Goal: Task Accomplishment & Management: Manage account settings

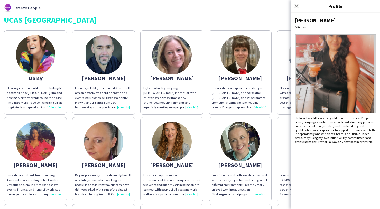
scroll to position [182, 0]
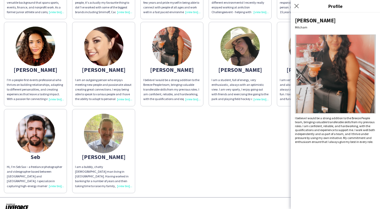
click at [160, 135] on div "[PERSON_NAME] I love my craft. I often like to think of my life as some kind of…" at bounding box center [190, 19] width 373 height 347
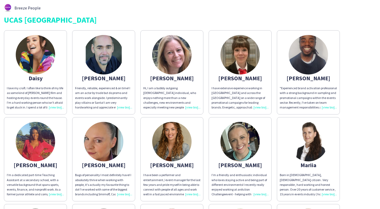
scroll to position [0, 0]
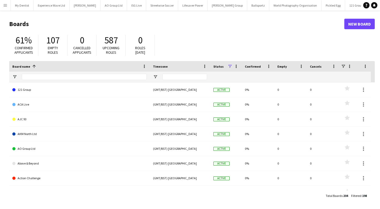
click at [7, 6] on app-icon "Menu" at bounding box center [5, 5] width 4 height 4
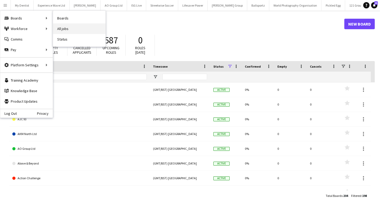
click at [71, 28] on link "All jobs" at bounding box center [79, 28] width 53 height 11
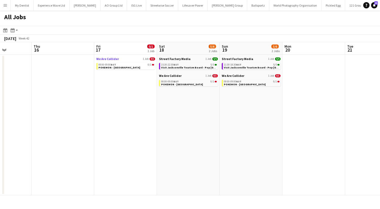
scroll to position [0, 240]
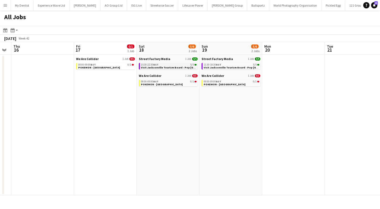
click at [165, 66] on span "Visit Jacksonville Tourism Board - Pop Brixton" at bounding box center [179, 67] width 76 height 3
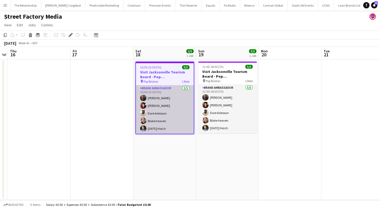
click at [161, 106] on app-card-role "Brand Ambassador 5/5 15:30-22:30 (7h) Colin Marshall Medina Charpentier Dare Ad…" at bounding box center [165, 109] width 58 height 48
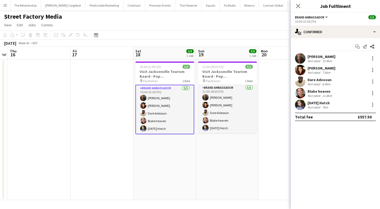
click at [302, 103] on app-user-avatar at bounding box center [300, 104] width 11 height 11
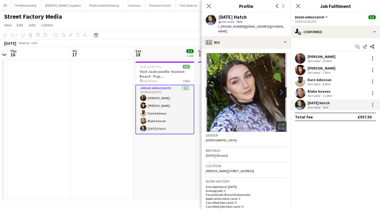
click at [282, 89] on app-icon "chevron-right" at bounding box center [283, 92] width 8 height 6
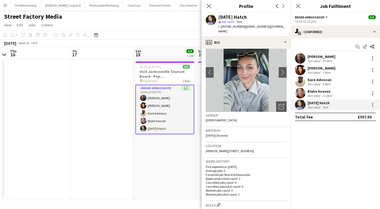
scroll to position [21, 0]
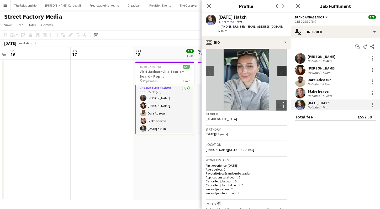
click at [280, 68] on app-icon "chevron-right" at bounding box center [283, 71] width 8 height 6
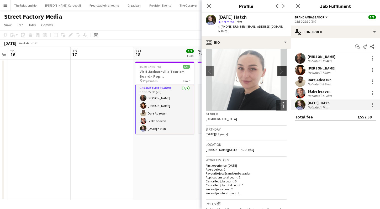
click at [280, 68] on app-icon "chevron-right" at bounding box center [283, 71] width 8 height 6
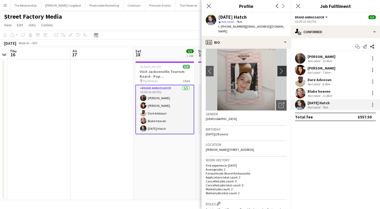
click at [282, 68] on app-icon "chevron-right" at bounding box center [283, 71] width 8 height 6
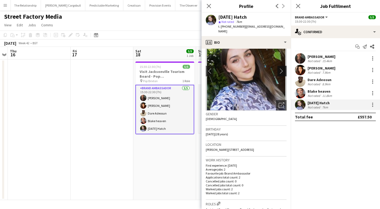
click at [282, 68] on app-icon "chevron-right" at bounding box center [283, 71] width 8 height 6
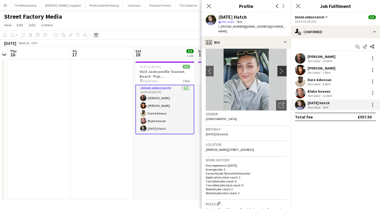
click at [282, 68] on app-icon "chevron-right" at bounding box center [283, 71] width 8 height 6
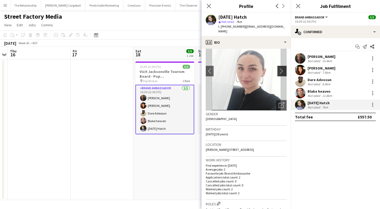
click at [282, 68] on app-icon "chevron-right" at bounding box center [283, 71] width 8 height 6
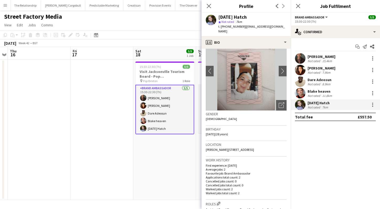
scroll to position [0, 181]
click at [145, 112] on app-user-avatar at bounding box center [143, 113] width 6 height 6
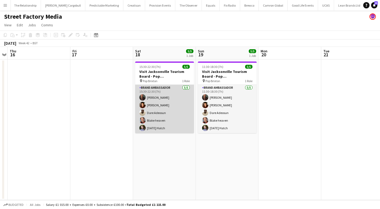
click at [144, 114] on app-user-avatar at bounding box center [143, 112] width 6 height 6
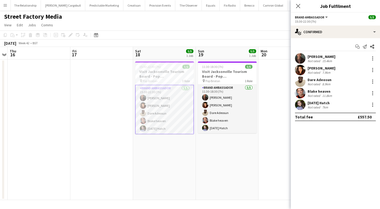
click at [301, 84] on app-user-avatar at bounding box center [300, 81] width 11 height 11
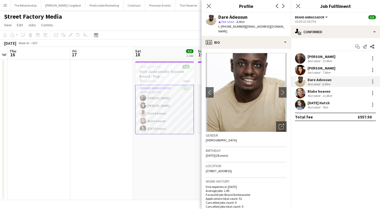
click at [299, 105] on app-user-avatar at bounding box center [300, 104] width 11 height 11
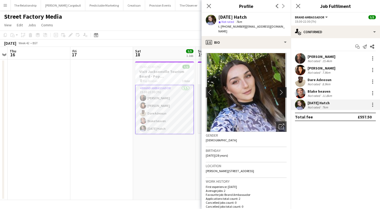
click at [282, 90] on app-icon "chevron-right" at bounding box center [283, 92] width 8 height 6
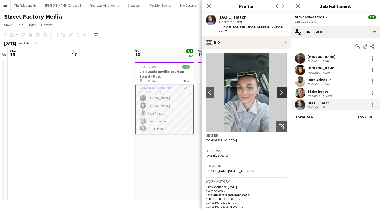
click at [282, 89] on app-icon "chevron-right" at bounding box center [283, 92] width 8 height 6
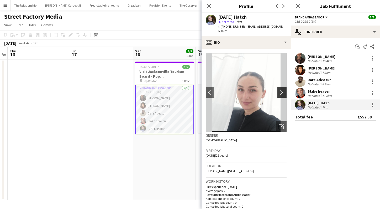
click at [282, 89] on app-icon "chevron-right" at bounding box center [283, 92] width 8 height 6
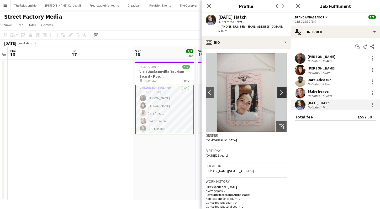
click at [282, 89] on app-icon "chevron-right" at bounding box center [283, 92] width 8 height 6
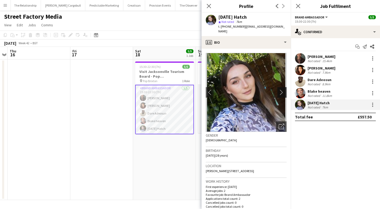
click at [282, 89] on app-icon "chevron-right" at bounding box center [283, 92] width 8 height 6
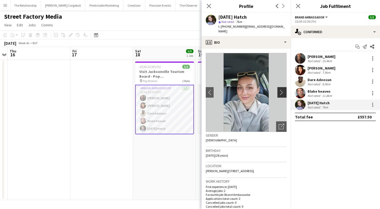
click at [282, 89] on app-icon "chevron-right" at bounding box center [283, 92] width 8 height 6
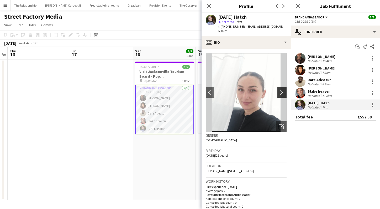
click at [282, 89] on app-icon "chevron-right" at bounding box center [283, 92] width 8 height 6
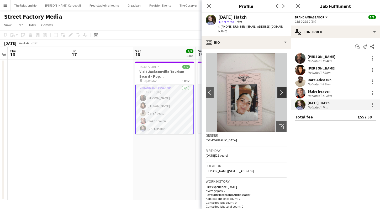
click at [282, 89] on app-icon "chevron-right" at bounding box center [283, 92] width 8 height 6
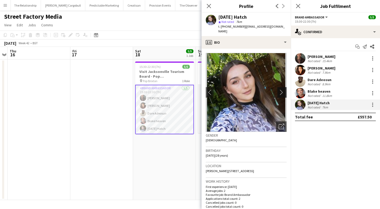
click at [282, 89] on app-icon "chevron-right" at bounding box center [283, 92] width 8 height 6
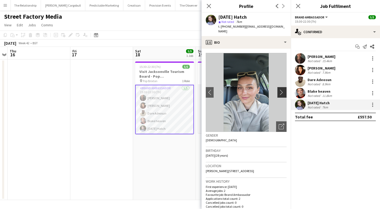
click at [282, 89] on app-icon "chevron-right" at bounding box center [283, 92] width 8 height 6
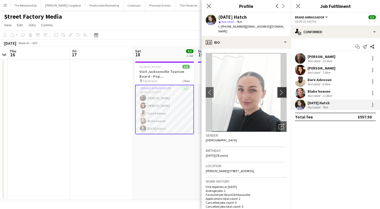
click at [282, 89] on app-icon "chevron-right" at bounding box center [283, 92] width 8 height 6
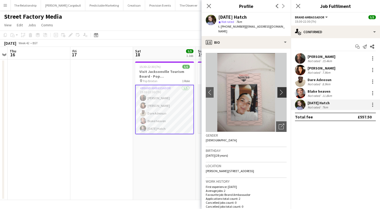
click at [282, 89] on app-icon "chevron-right" at bounding box center [283, 92] width 8 height 6
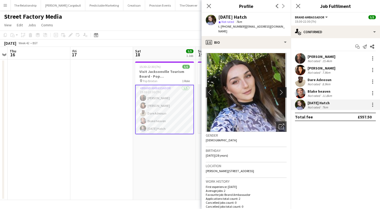
click at [282, 89] on app-icon "chevron-right" at bounding box center [283, 92] width 8 height 6
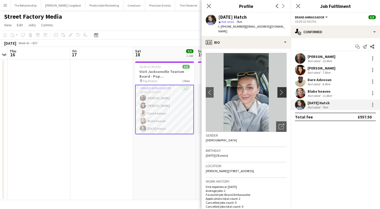
click at [282, 89] on app-icon "chevron-right" at bounding box center [283, 92] width 8 height 6
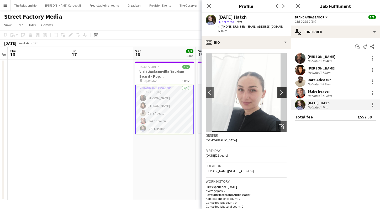
click at [282, 89] on app-icon "chevron-right" at bounding box center [283, 92] width 8 height 6
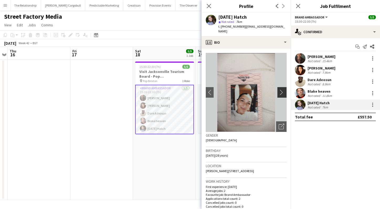
click at [282, 89] on app-icon "chevron-right" at bounding box center [283, 92] width 8 height 6
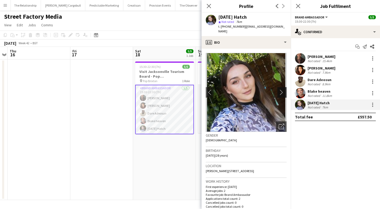
click at [282, 89] on app-icon "chevron-right" at bounding box center [283, 92] width 8 height 6
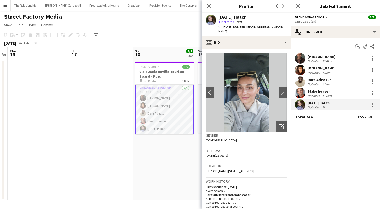
click at [303, 94] on app-user-avatar at bounding box center [300, 93] width 11 height 11
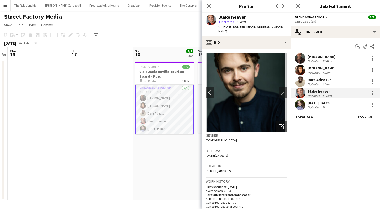
click at [303, 83] on app-user-avatar at bounding box center [300, 81] width 11 height 11
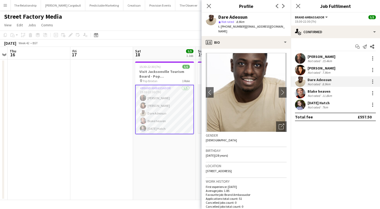
click at [303, 69] on app-user-avatar at bounding box center [300, 70] width 11 height 11
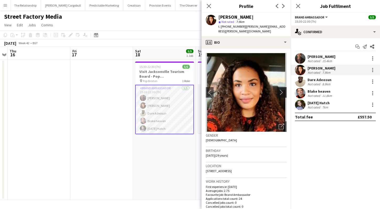
click at [281, 89] on app-icon "chevron-right" at bounding box center [283, 92] width 8 height 6
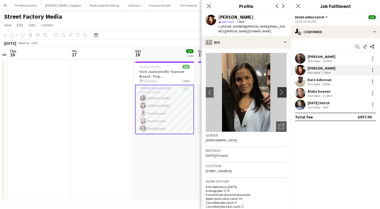
click at [281, 89] on app-icon "chevron-right" at bounding box center [283, 92] width 8 height 6
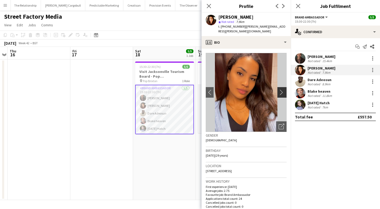
click at [281, 89] on app-icon "chevron-right" at bounding box center [283, 92] width 8 height 6
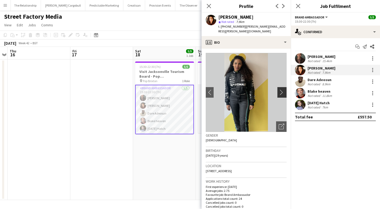
click at [281, 89] on app-icon "chevron-right" at bounding box center [283, 92] width 8 height 6
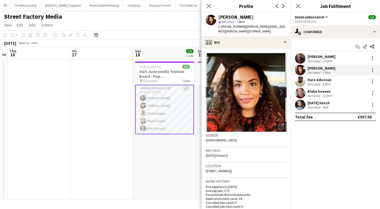
click at [281, 89] on app-icon "chevron-right" at bounding box center [283, 92] width 8 height 6
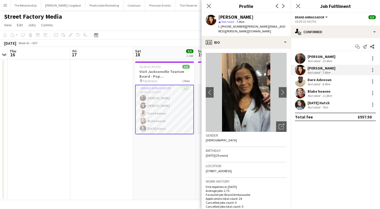
click at [299, 57] on app-user-avatar at bounding box center [300, 58] width 11 height 11
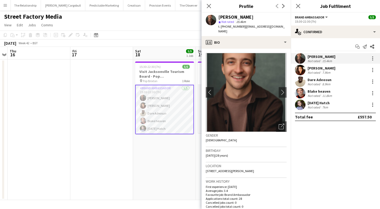
click at [302, 71] on app-user-avatar at bounding box center [300, 70] width 11 height 11
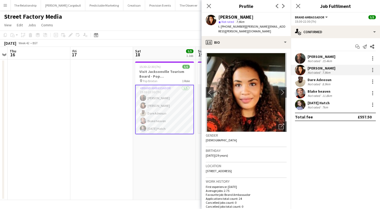
click at [301, 82] on app-user-avatar at bounding box center [300, 81] width 11 height 11
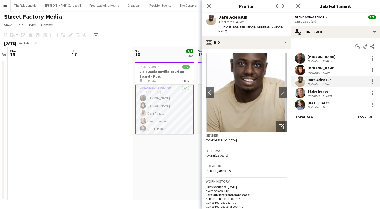
click at [300, 92] on app-user-avatar at bounding box center [300, 93] width 11 height 11
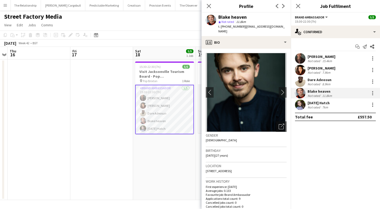
click at [300, 67] on app-user-avatar at bounding box center [300, 70] width 11 height 11
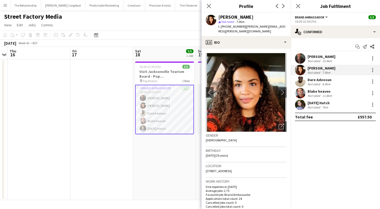
click at [300, 106] on app-user-avatar at bounding box center [300, 104] width 11 height 11
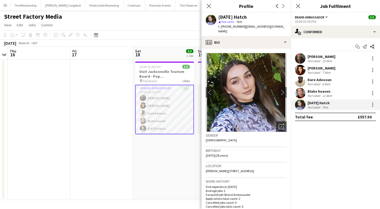
click at [304, 93] on app-user-avatar at bounding box center [300, 93] width 11 height 11
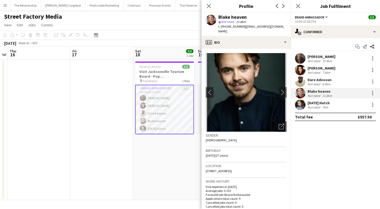
click at [301, 102] on app-user-avatar at bounding box center [300, 104] width 11 height 11
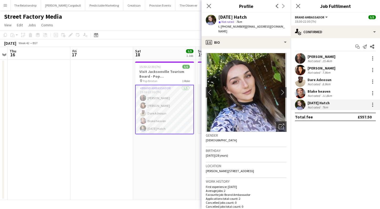
click at [301, 92] on app-user-avatar at bounding box center [300, 93] width 11 height 11
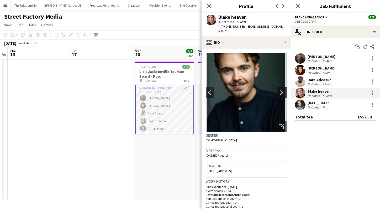
click at [281, 89] on app-icon "chevron-right" at bounding box center [283, 92] width 8 height 6
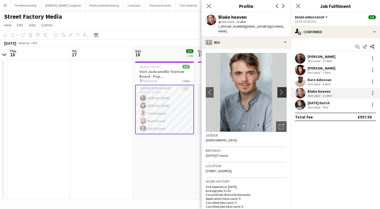
click at [280, 89] on app-icon "chevron-right" at bounding box center [283, 92] width 8 height 6
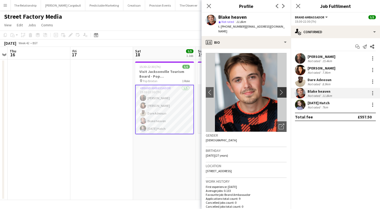
click at [280, 89] on app-icon "chevron-right" at bounding box center [283, 92] width 8 height 6
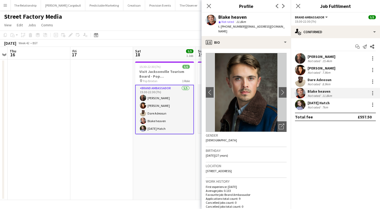
click at [299, 108] on app-user-avatar at bounding box center [300, 104] width 11 height 11
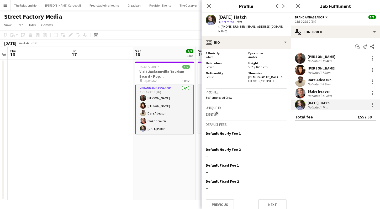
scroll to position [287, 0]
